Goal: Find specific page/section: Find specific page/section

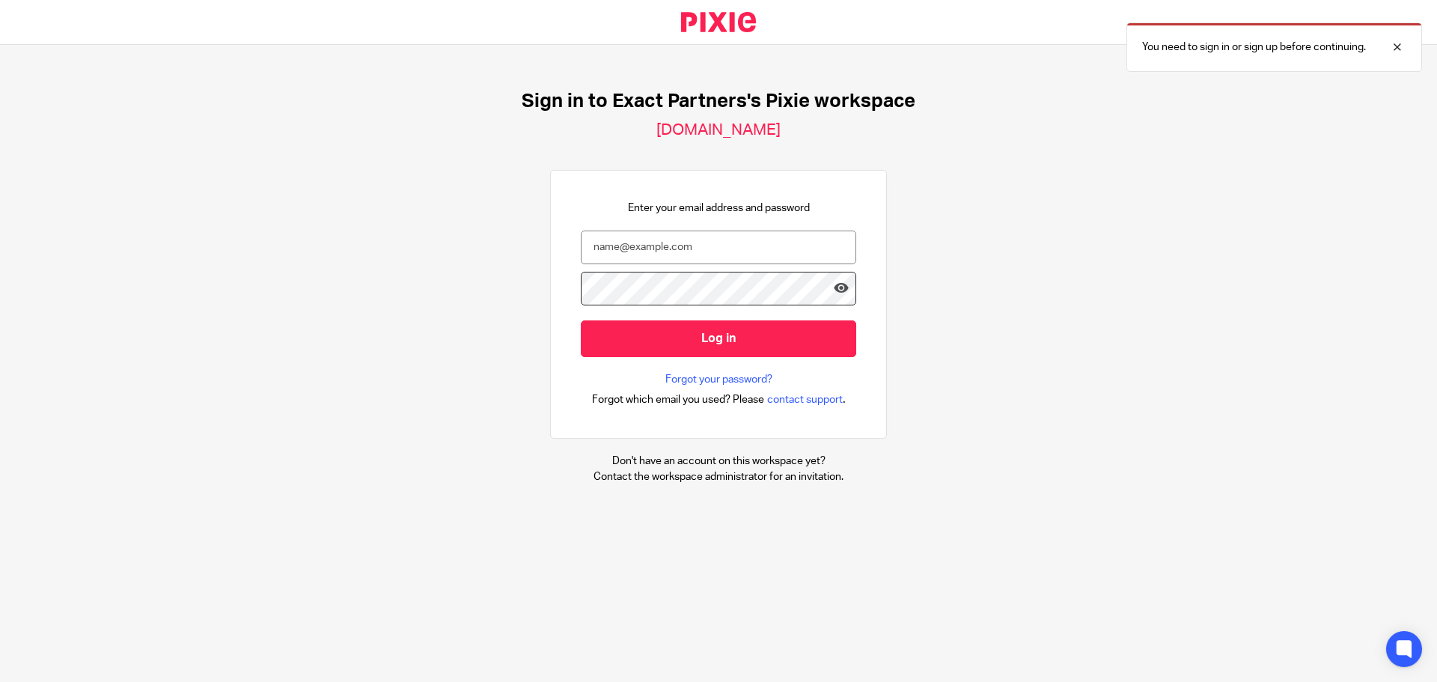
click at [0, 681] on nordpass-portal at bounding box center [0, 682] width 0 height 0
type input "[EMAIL_ADDRESS][DOMAIN_NAME]"
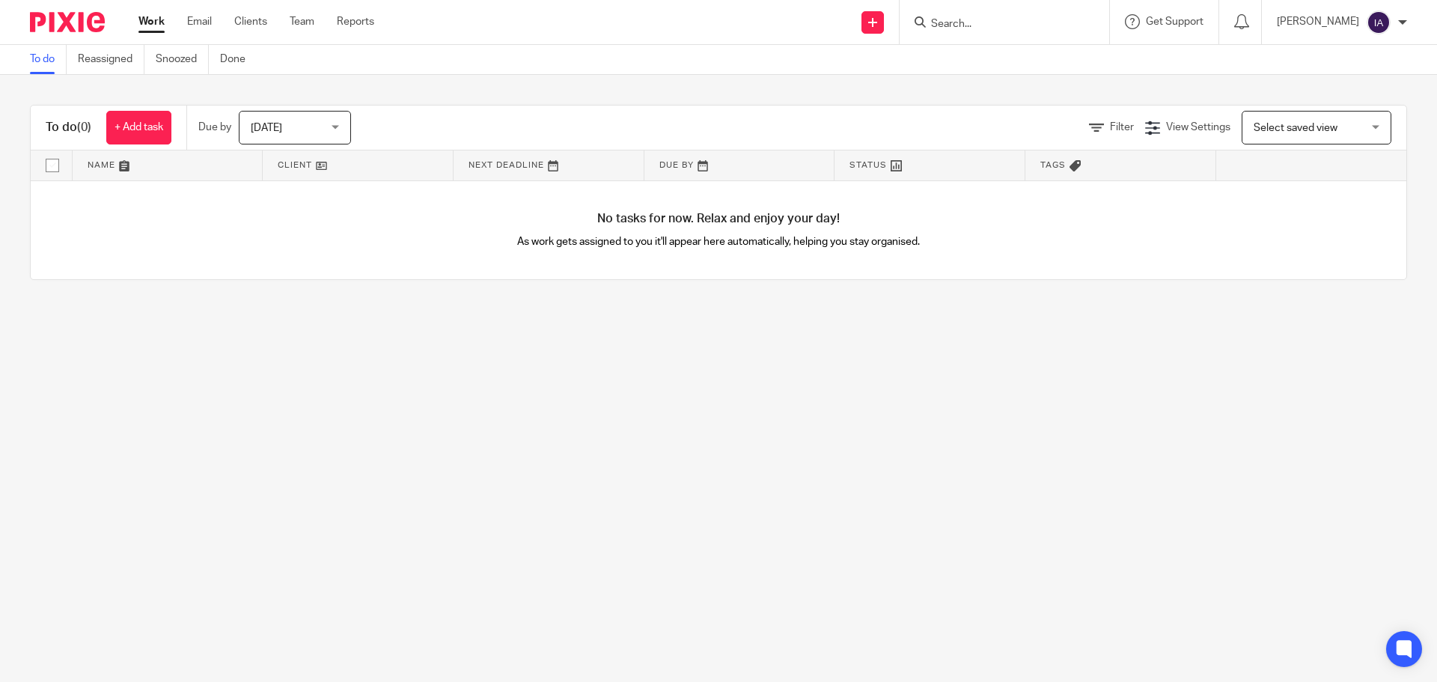
click at [956, 22] on input "Search" at bounding box center [997, 24] width 135 height 13
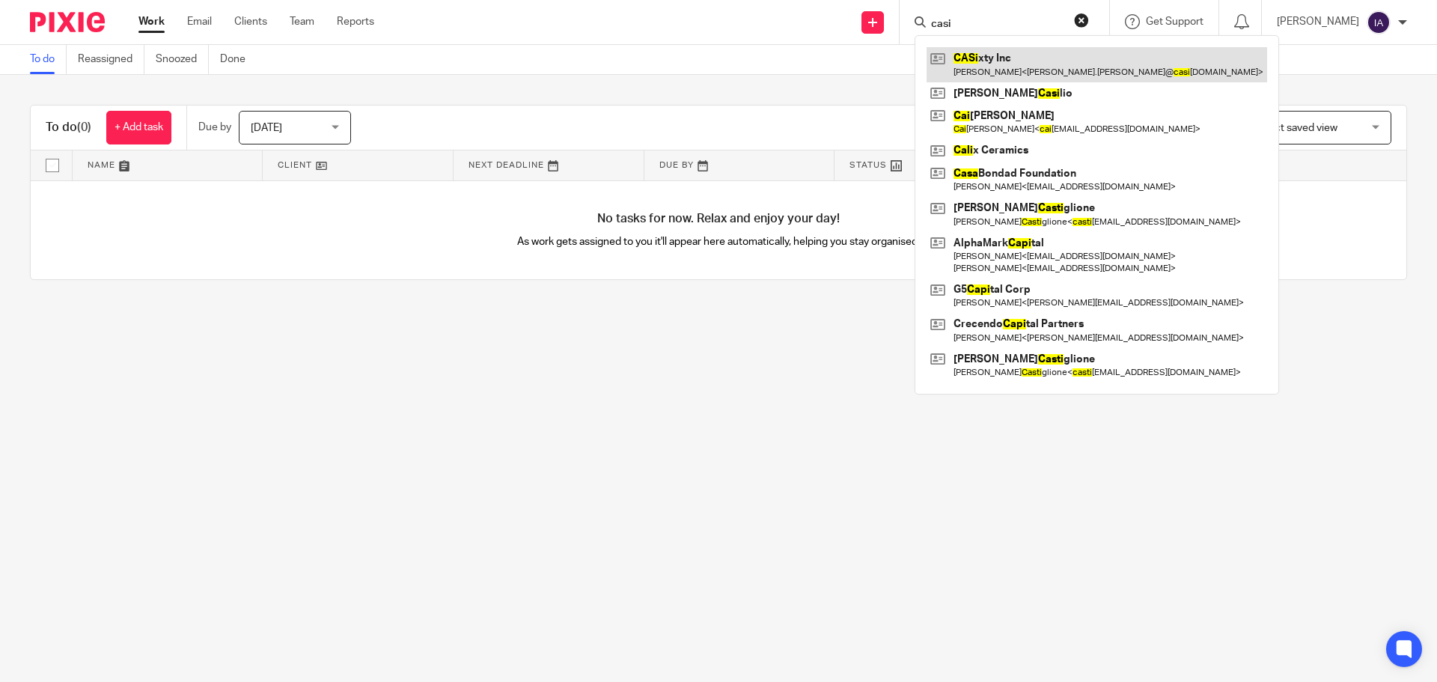
type input "casi"
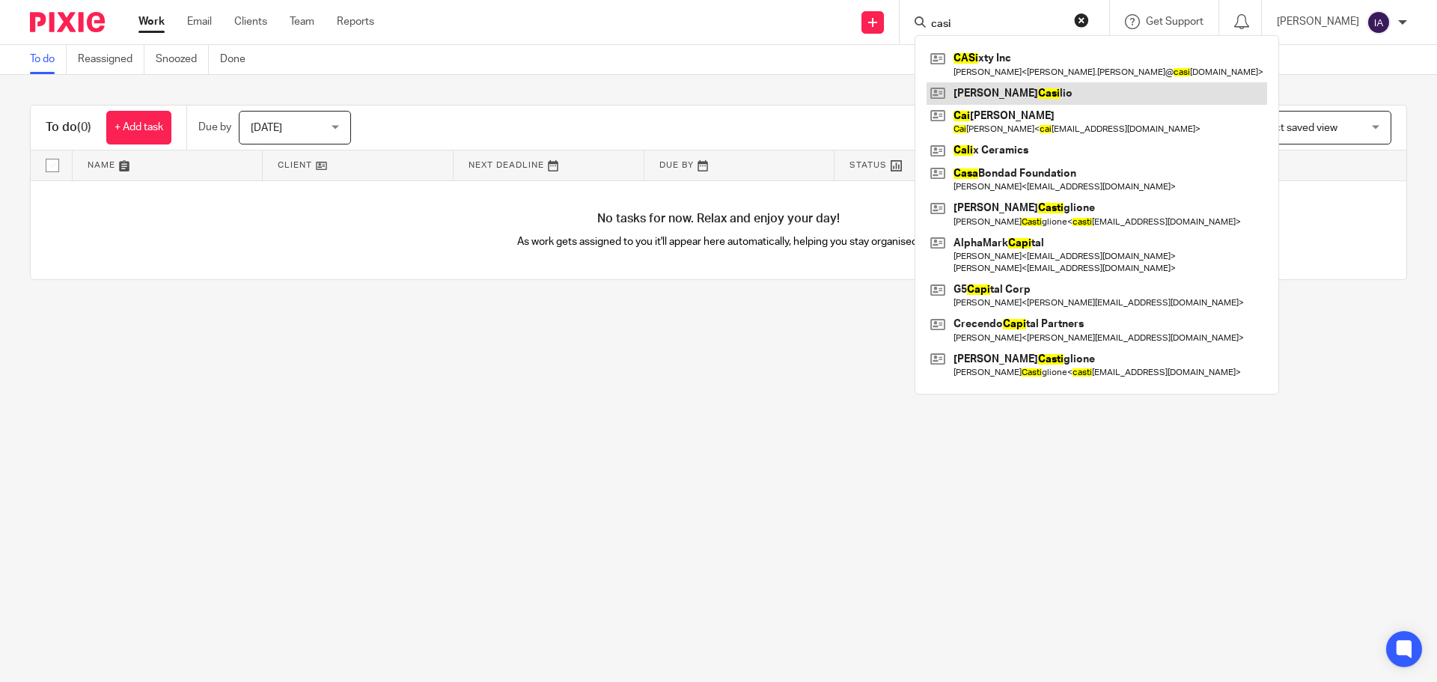
drag, startPoint x: 1048, startPoint y: 65, endPoint x: 1000, endPoint y: 103, distance: 60.8
click at [1048, 64] on link at bounding box center [1097, 64] width 341 height 34
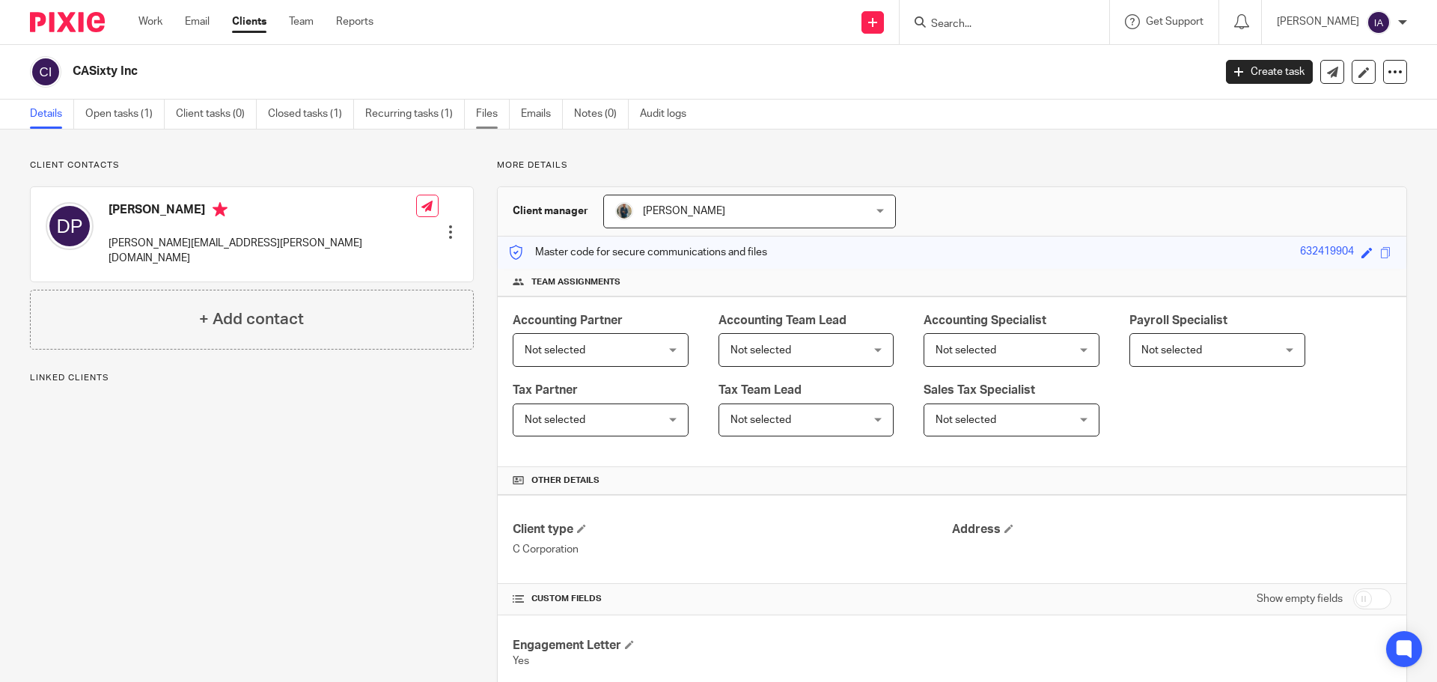
click at [490, 110] on link "Files" at bounding box center [493, 114] width 34 height 29
